Goal: Task Accomplishment & Management: Use online tool/utility

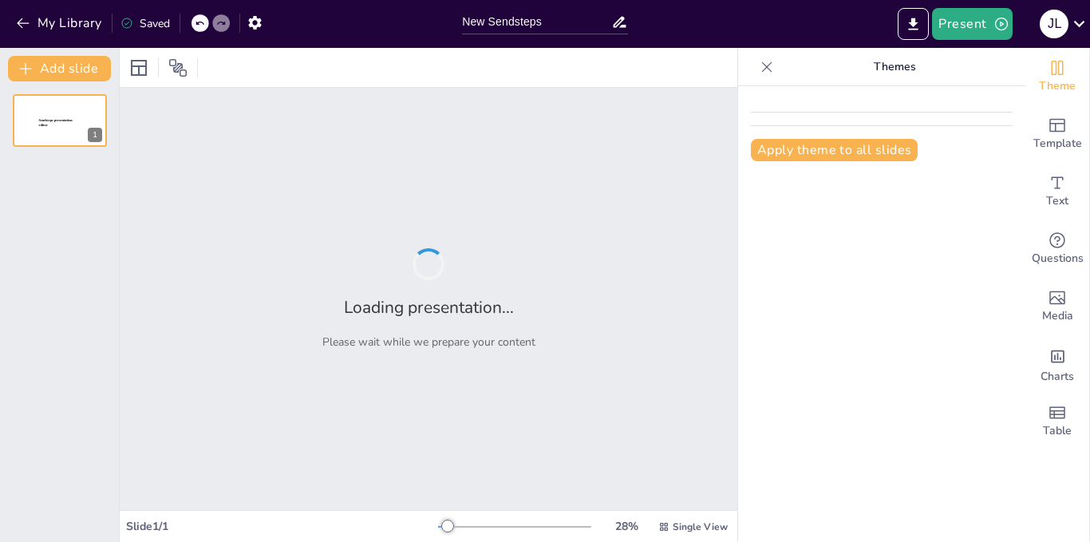
type input "New Sendsteps"
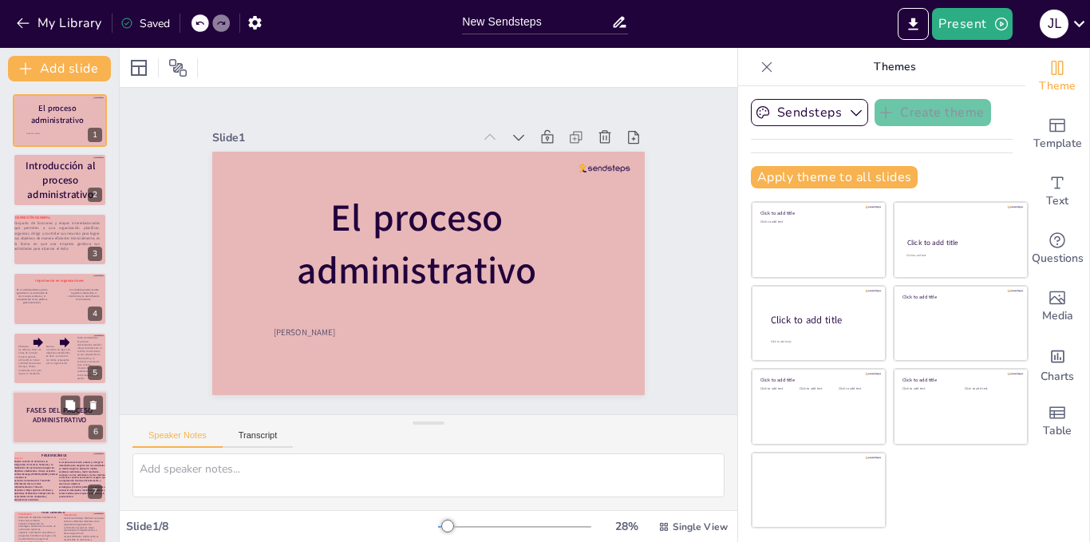
scroll to position [34, 0]
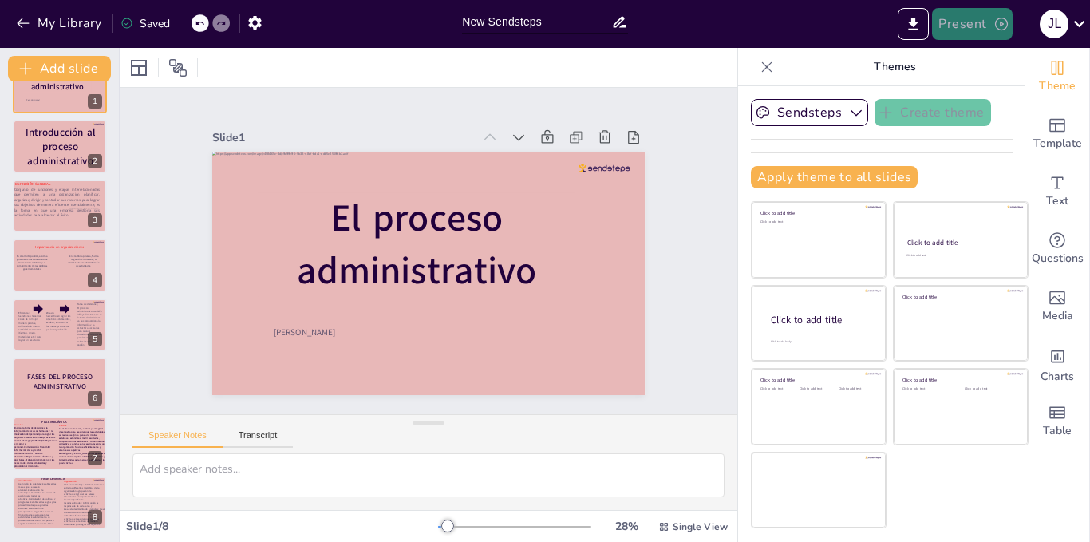
click at [978, 38] on button "Present" at bounding box center [972, 24] width 80 height 32
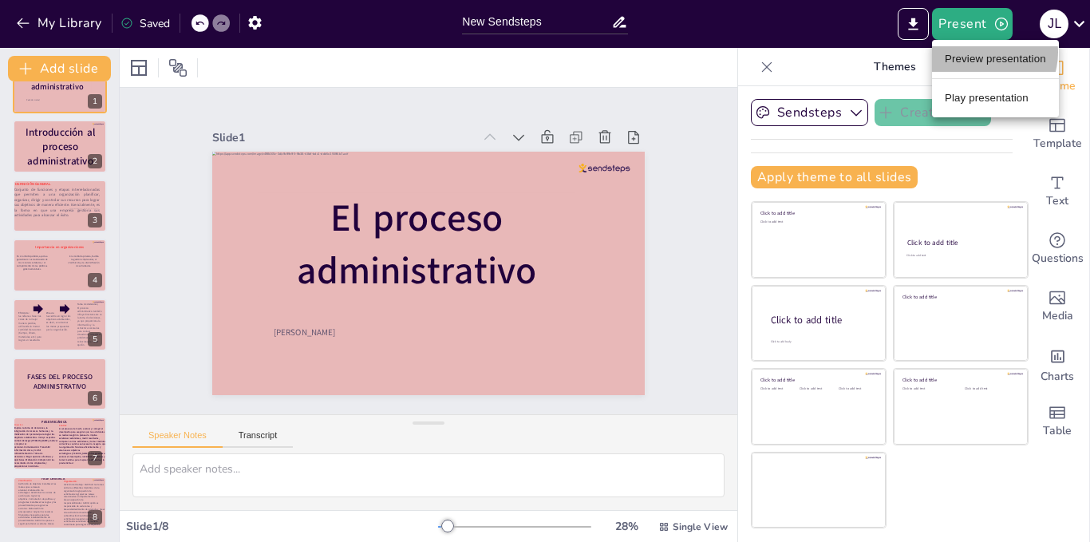
click at [983, 53] on li "Preview presentation" at bounding box center [995, 59] width 127 height 26
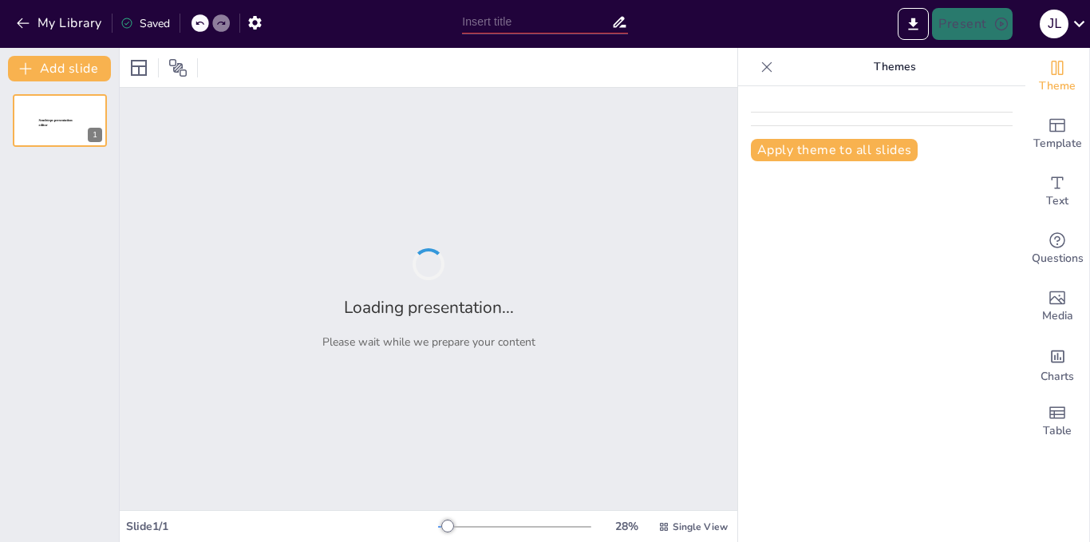
type input "New Sendsteps"
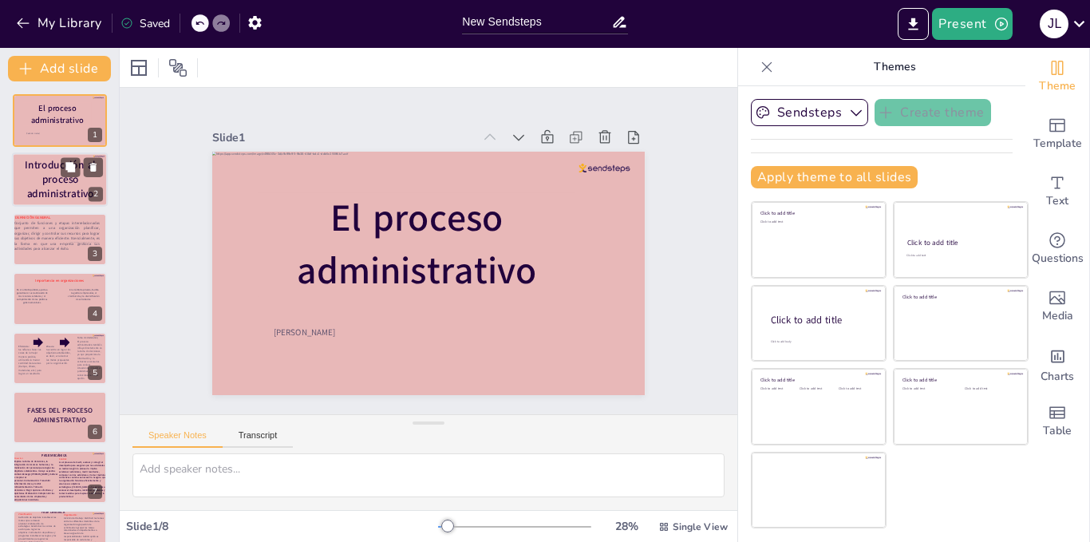
click at [37, 202] on div "Introducción al proceso administrativo" at bounding box center [60, 180] width 87 height 48
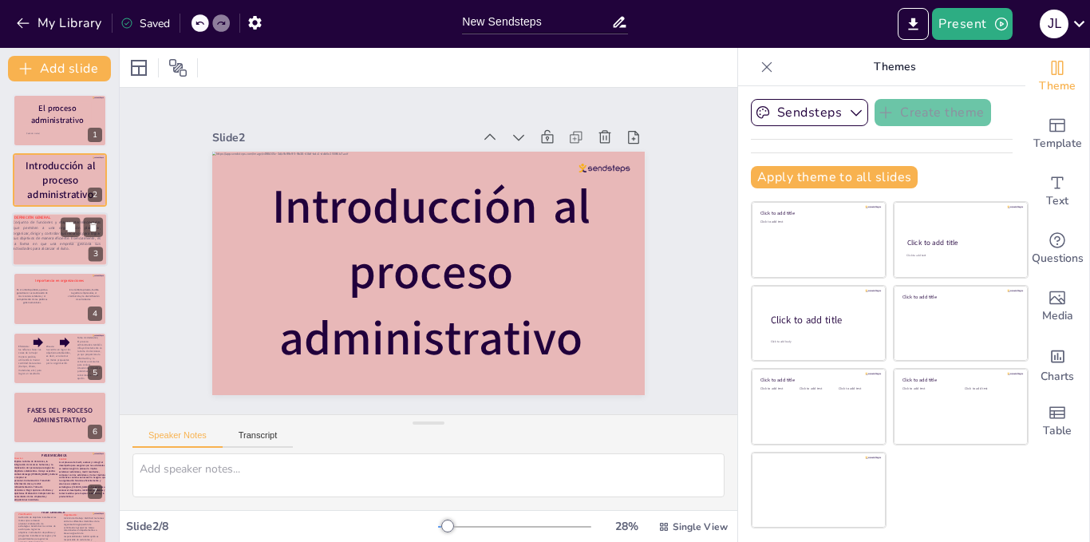
click at [39, 233] on p "Conjunto de funciones y etapas interrelacionadas que permiten a una organizació…" at bounding box center [57, 234] width 88 height 31
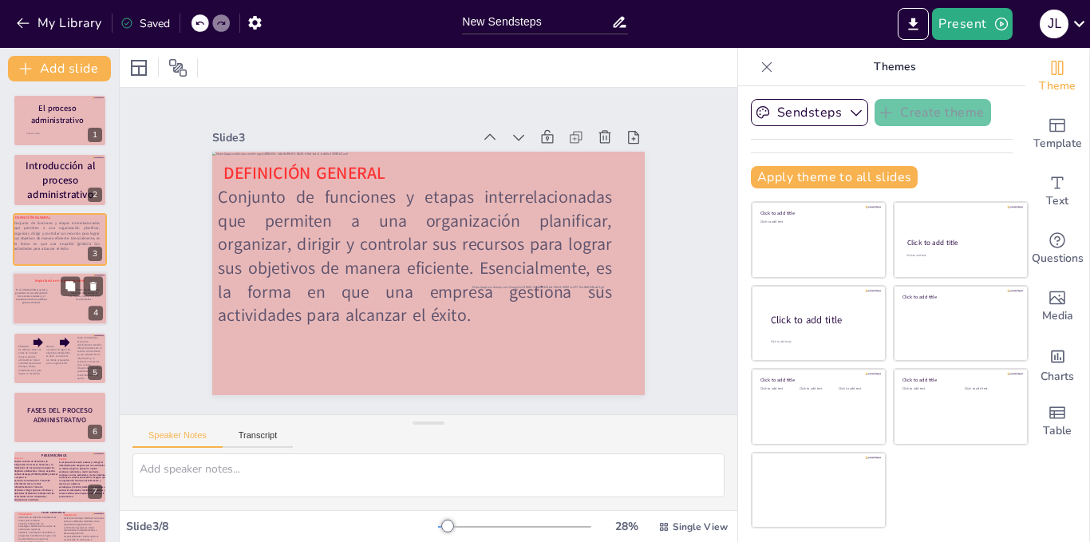
click at [33, 283] on div "Importancia en organizaciones" at bounding box center [59, 280] width 81 height 35
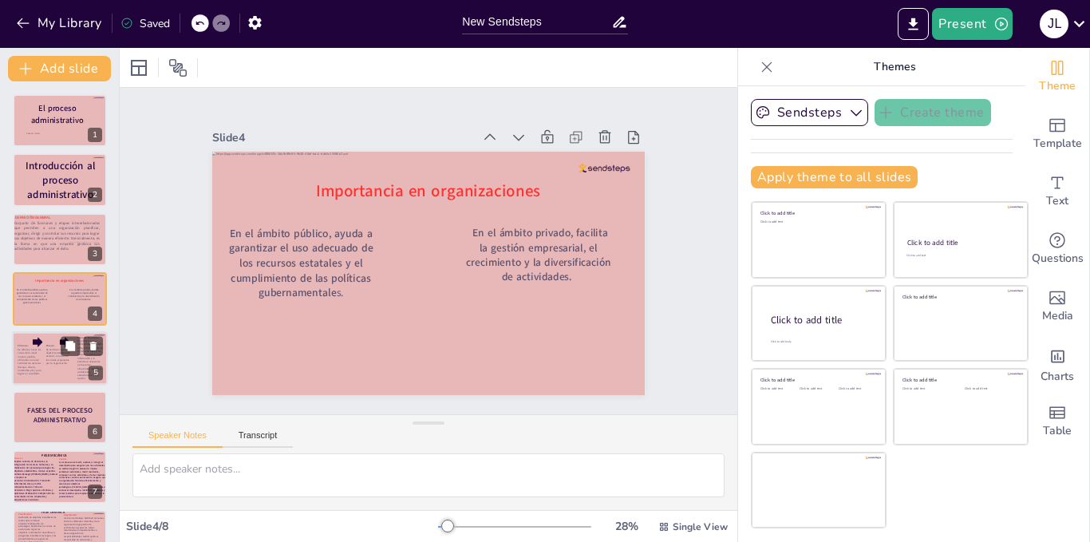
click at [44, 351] on div at bounding box center [60, 358] width 96 height 54
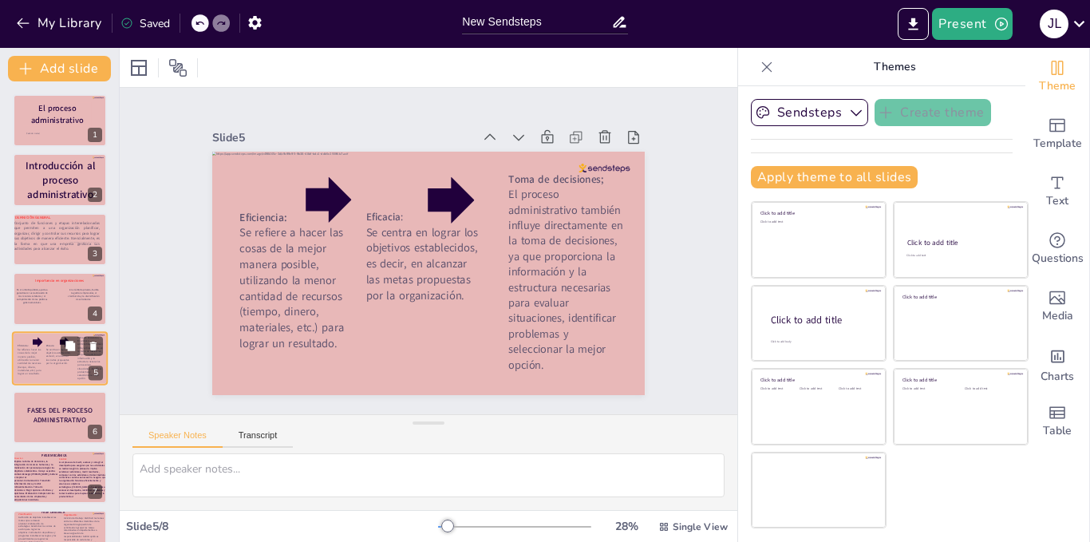
scroll to position [34, 0]
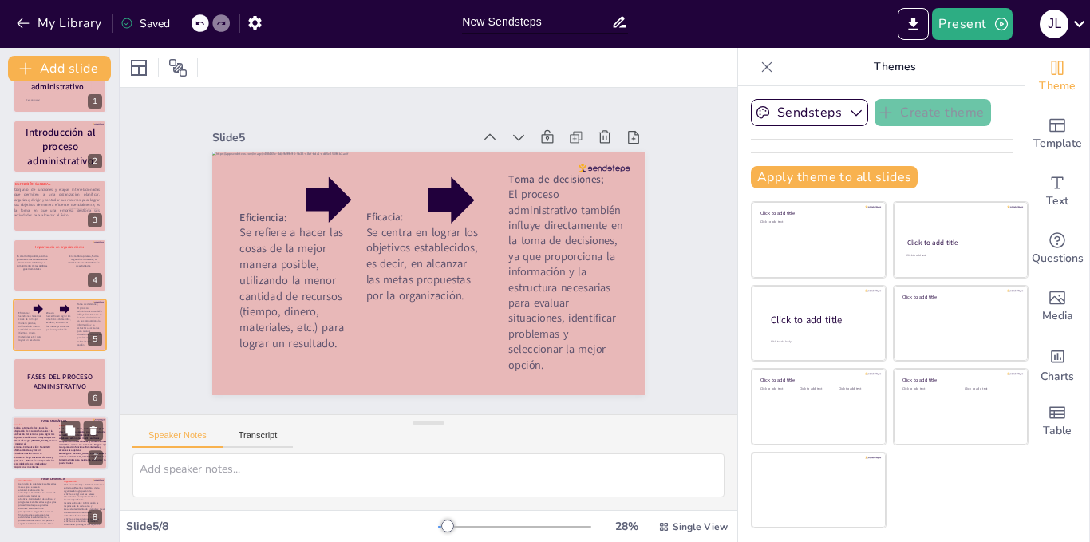
click at [46, 417] on div "Dirección : Implica la toma de decisiones, la integración de recursos humanos y…" at bounding box center [60, 444] width 96 height 54
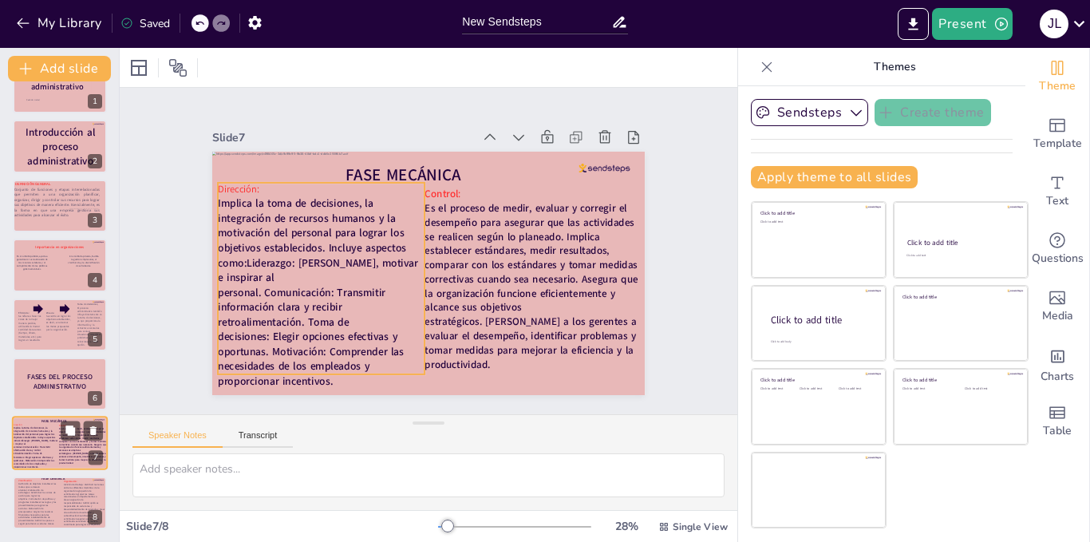
click at [52, 443] on strong "Implica la toma de decisiones, la integración de recursos humanos y la motivaci…" at bounding box center [35, 447] width 45 height 42
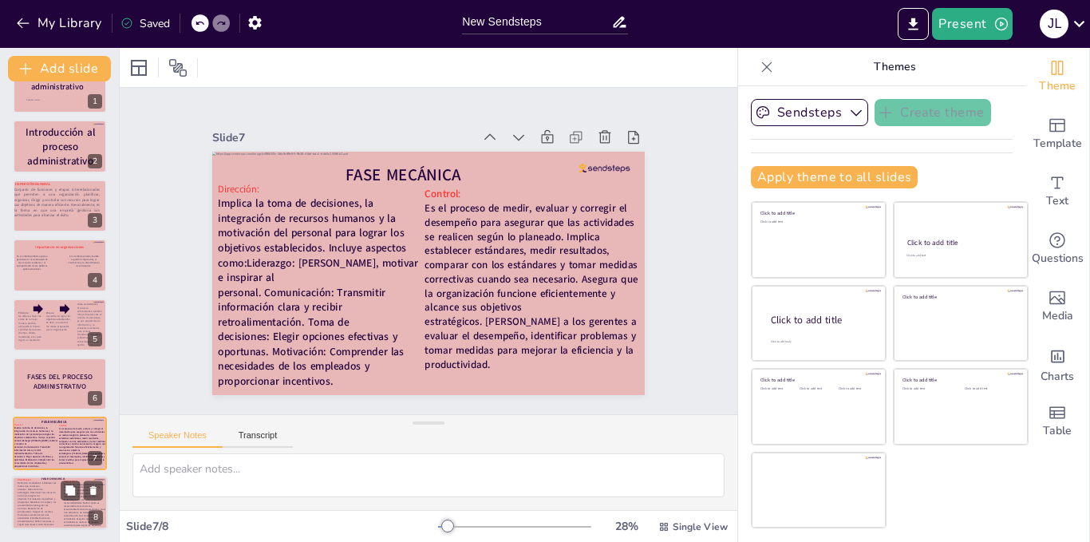
click at [47, 500] on strong "Definición de objetivos: Establecer las metas que se desean alcanzar. Elaboraci…" at bounding box center [37, 503] width 38 height 44
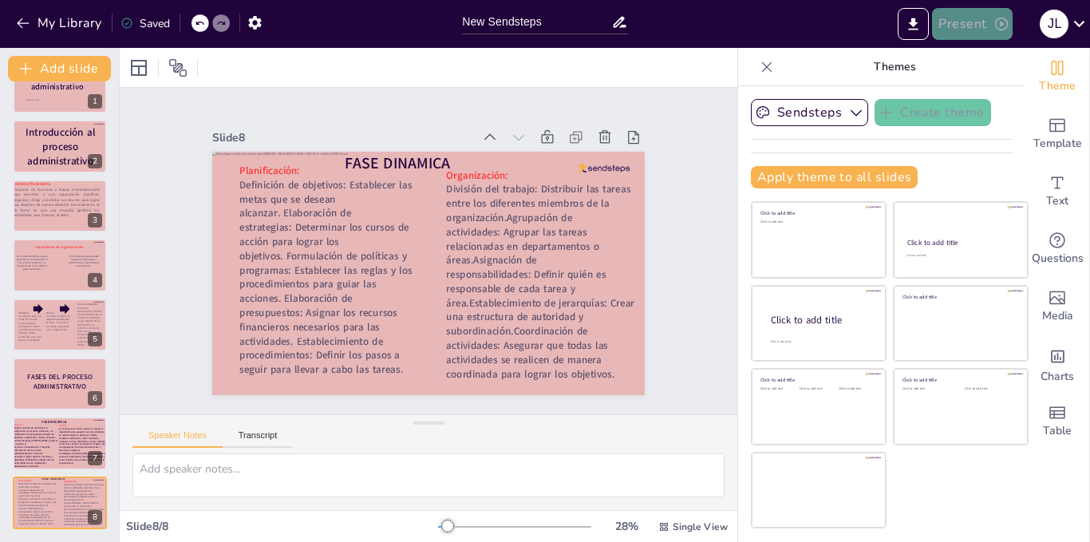
click at [967, 34] on button "Present" at bounding box center [972, 24] width 80 height 32
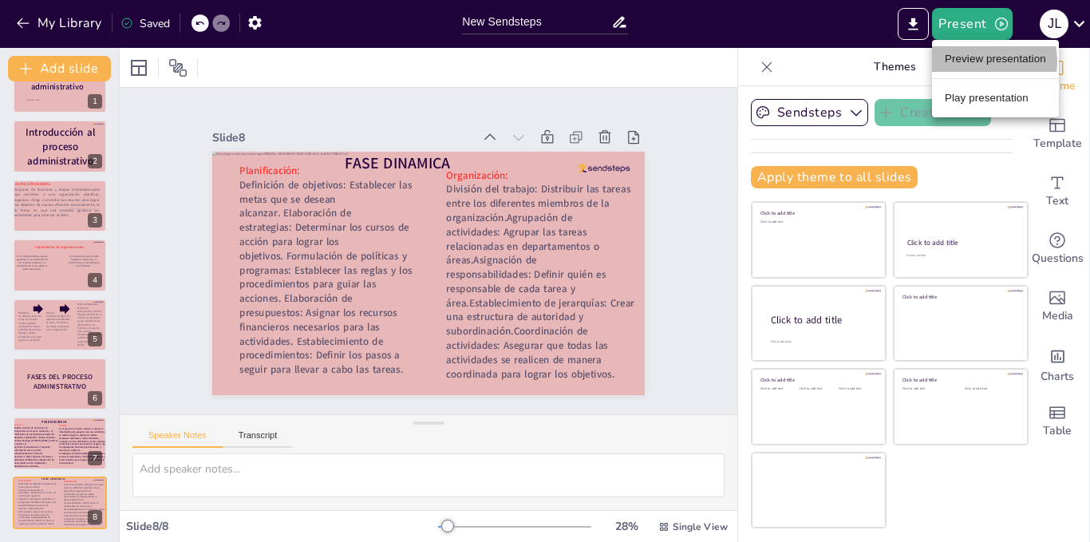
click at [974, 61] on li "Preview presentation" at bounding box center [995, 59] width 127 height 26
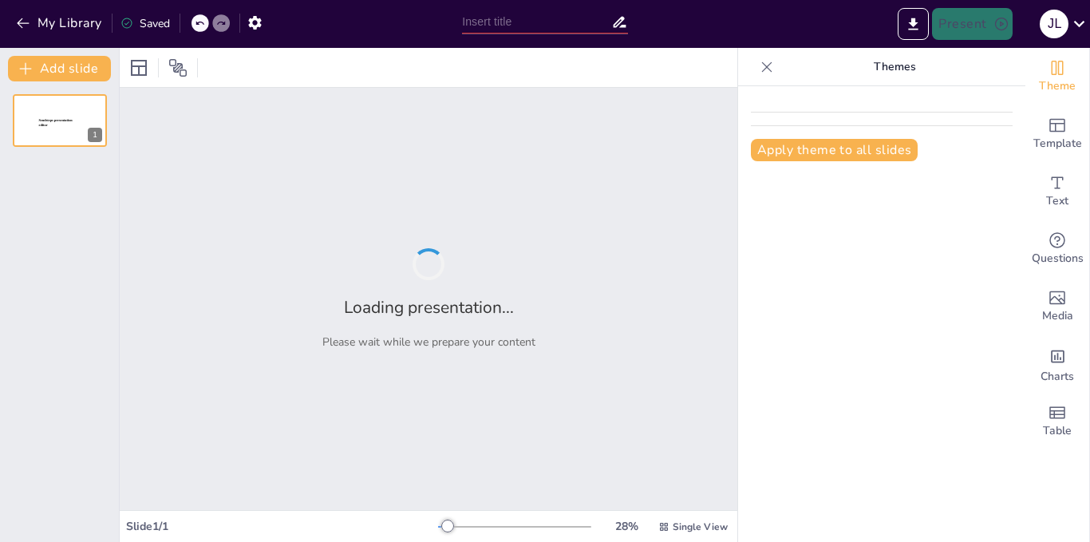
type input "New Sendsteps"
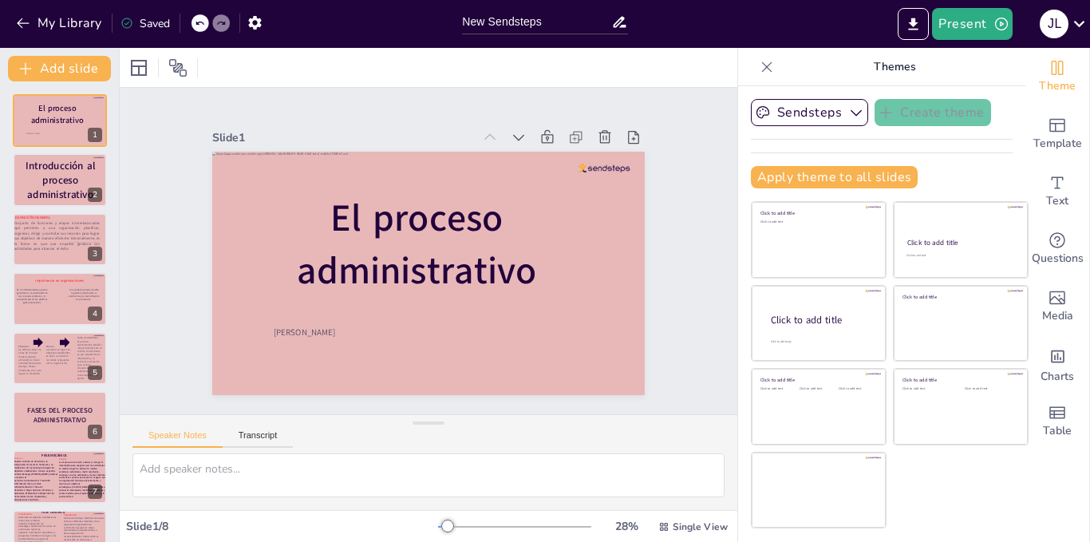
click at [156, 29] on div "Saved" at bounding box center [144, 23] width 49 height 15
click at [156, 27] on div "Saved" at bounding box center [144, 23] width 49 height 15
